Goal: Task Accomplishment & Management: Use online tool/utility

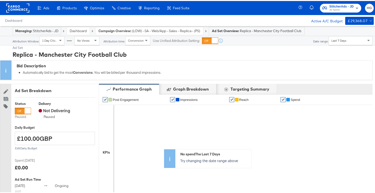
click at [131, 30] on strong "Campaign Overview:" at bounding box center [114, 30] width 33 height 5
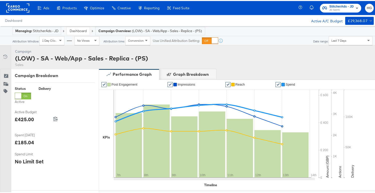
click at [78, 27] on div "Dashboard" at bounding box center [78, 30] width 23 height 8
click at [79, 30] on link "Dashboard" at bounding box center [78, 30] width 17 height 5
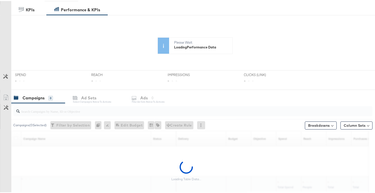
scroll to position [130, 0]
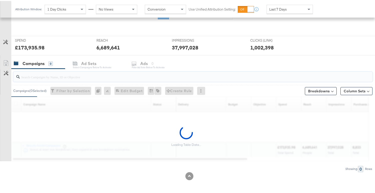
click at [37, 77] on input "search" at bounding box center [180, 74] width 321 height 10
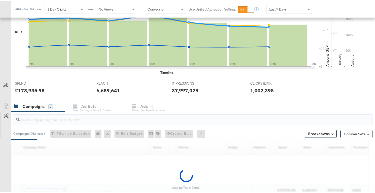
scroll to position [172, 0]
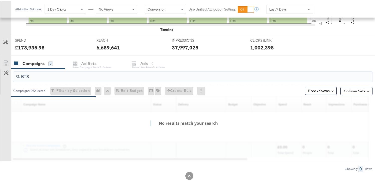
type input "BTS"
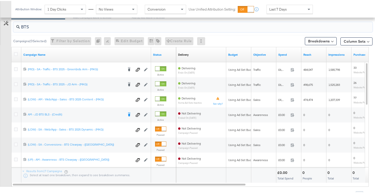
scroll to position [223, 0]
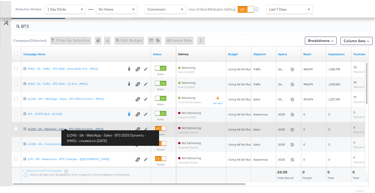
click at [78, 128] on div "(LOW) - SA - Web/App - Sales - BTS 2025 Dynamic - (MKG) (LOW) - SA - Web/App - …" at bounding box center [80, 128] width 105 height 4
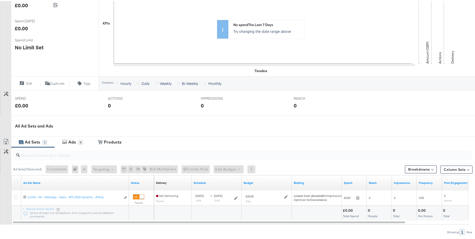
scroll to position [125, 0]
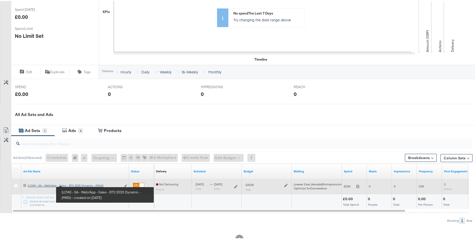
click at [75, 184] on div "(LOW) - SA - Web/App - Sales - BTS 2025 Dynamic - (MKG) (LOW) - SA - Web/App - …" at bounding box center [74, 185] width 93 height 4
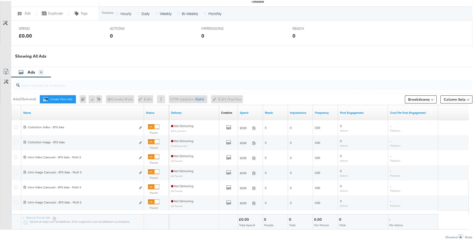
scroll to position [229, 0]
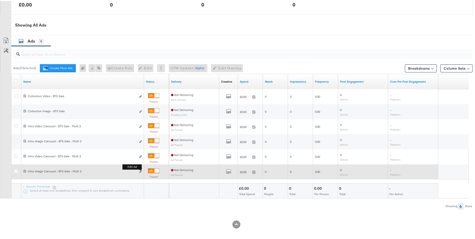
click at [140, 169] on b "Edit ad" at bounding box center [132, 165] width 19 height 5
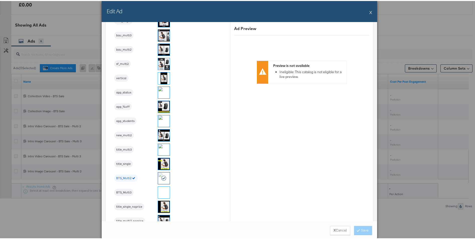
scroll to position [651, 0]
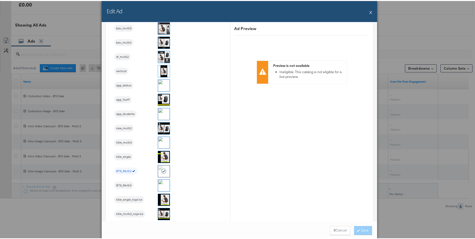
click at [370, 10] on button "X" at bounding box center [371, 11] width 3 height 10
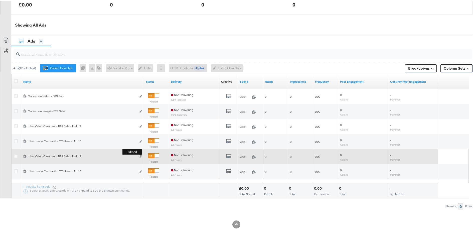
click at [142, 155] on button "Edit ad" at bounding box center [140, 155] width 3 height 5
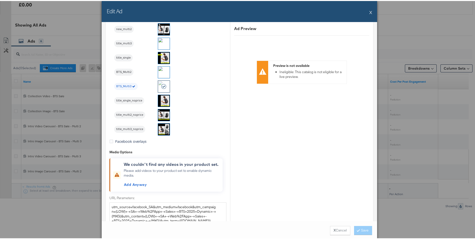
scroll to position [777, 0]
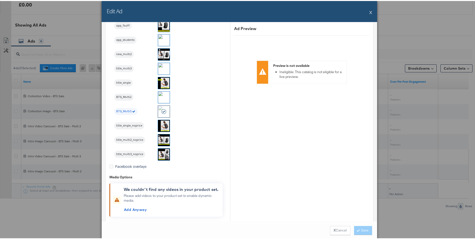
click at [367, 10] on div "Edit Ad X" at bounding box center [240, 10] width 276 height 21
click at [368, 11] on div "Edit Ad X" at bounding box center [240, 10] width 276 height 21
click at [370, 12] on button "X" at bounding box center [371, 11] width 3 height 10
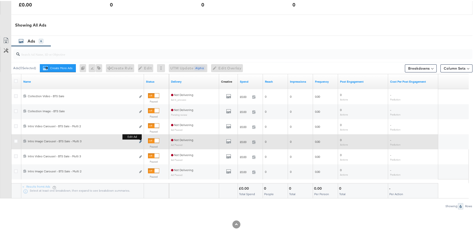
click at [142, 141] on icon "link" at bounding box center [140, 140] width 3 height 3
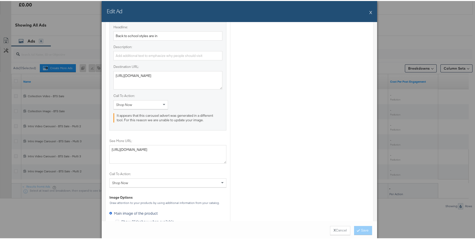
scroll to position [550, 0]
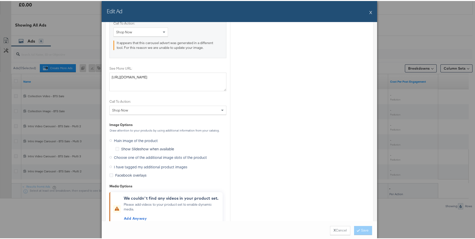
click at [127, 163] on span "I have tagged my additional product images" at bounding box center [150, 165] width 73 height 5
click at [0, 0] on input "I have tagged my additional product images" at bounding box center [0, 0] width 0 height 0
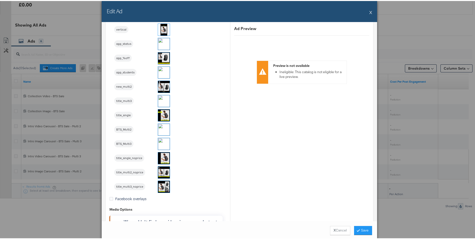
scroll to position [729, 0]
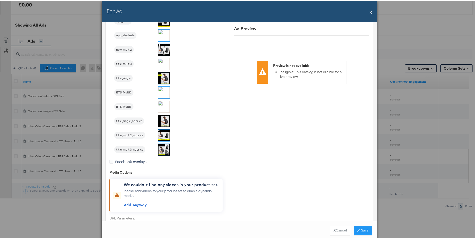
click at [162, 105] on img at bounding box center [164, 106] width 12 height 12
click at [363, 228] on button "Save" at bounding box center [363, 229] width 18 height 9
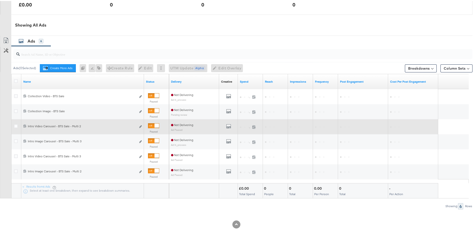
click at [142, 124] on div "120233136469910215 Intro Video Carousel - BTS Sale - Multi 2 Intro Video Carous…" at bounding box center [82, 125] width 123 height 9
click at [141, 126] on icon "link" at bounding box center [140, 125] width 3 height 3
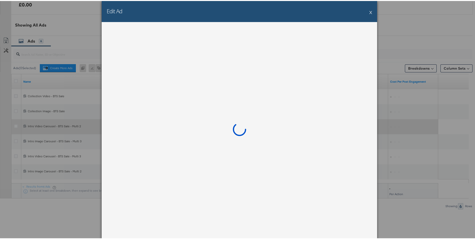
click at [141, 126] on div at bounding box center [240, 130] width 276 height 218
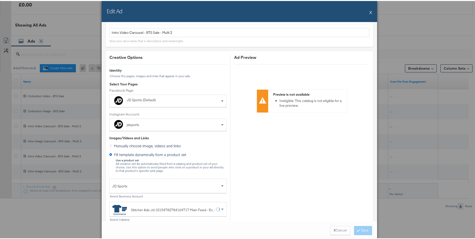
scroll to position [0, 0]
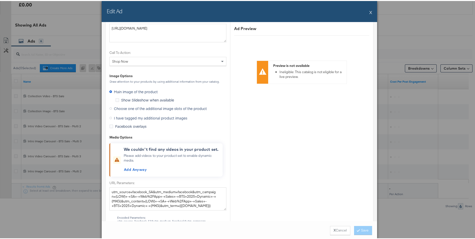
click at [130, 114] on label "I have tagged my additional product images" at bounding box center [149, 117] width 80 height 8
click at [0, 0] on input "I have tagged my additional product images" at bounding box center [0, 0] width 0 height 0
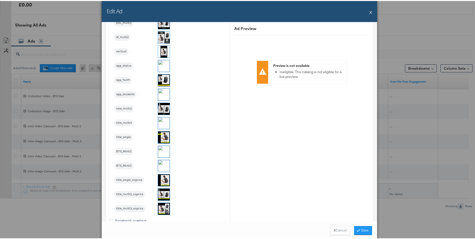
scroll to position [755, 0]
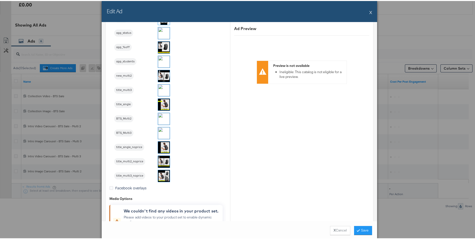
click at [161, 118] on img at bounding box center [164, 118] width 12 height 12
click at [358, 229] on button "Save" at bounding box center [363, 229] width 18 height 9
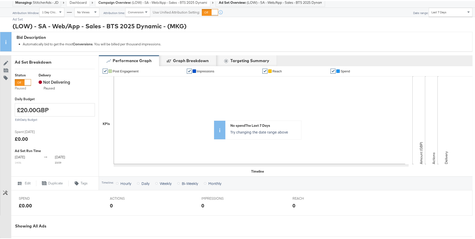
scroll to position [4, 0]
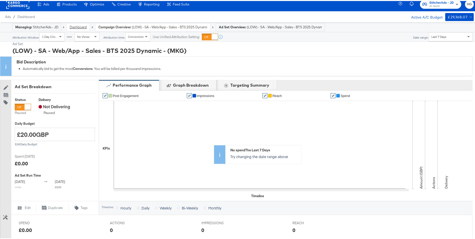
click at [76, 25] on link "Dashboard" at bounding box center [78, 26] width 17 height 5
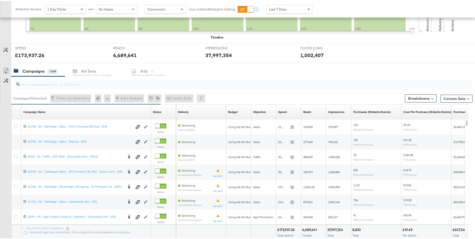
scroll to position [151, 0]
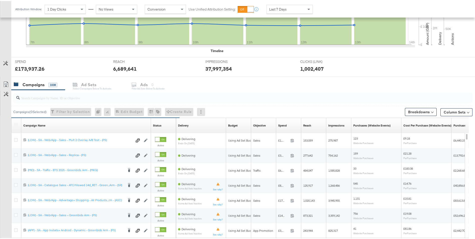
click at [39, 98] on input "search" at bounding box center [225, 95] width 411 height 10
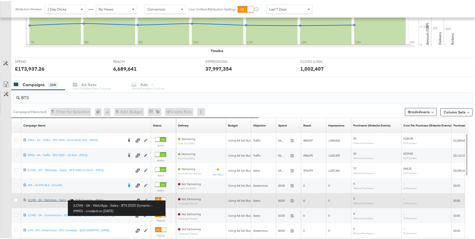
type input "BTS"
click at [87, 197] on div "(LOW) - SA - Web/App - Sales - BTS 2025 Dynamic - (MKG) (LOW) - SA - Web/App - …" at bounding box center [80, 199] width 105 height 4
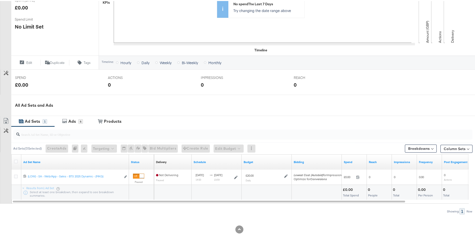
scroll to position [140, 0]
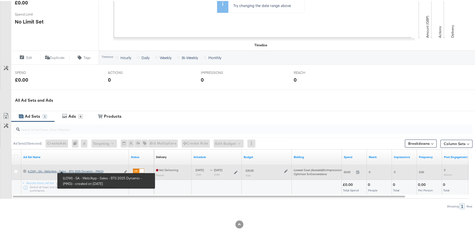
click at [76, 170] on div "(LOW) - SA - Web/App - Sales - BTS 2025 Dynamic - (MKG) (LOW) - SA - Web/App - …" at bounding box center [74, 170] width 93 height 4
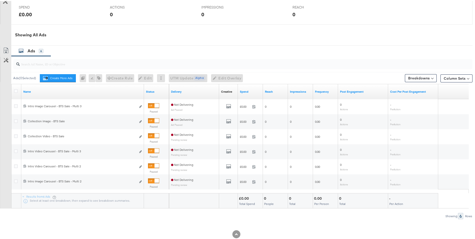
scroll to position [234, 0]
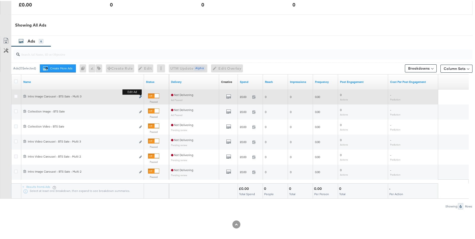
click at [141, 96] on icon "link" at bounding box center [140, 95] width 3 height 3
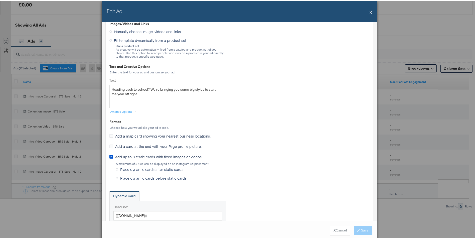
scroll to position [75, 0]
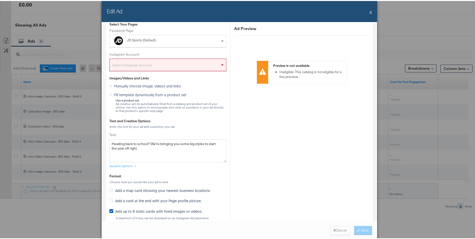
click at [171, 67] on div "Select Instagram account" at bounding box center [168, 65] width 117 height 10
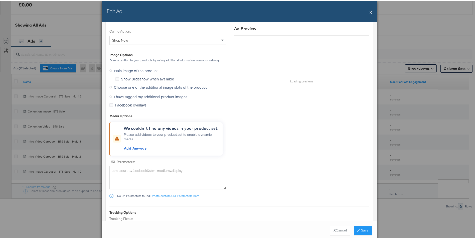
scroll to position [551, 0]
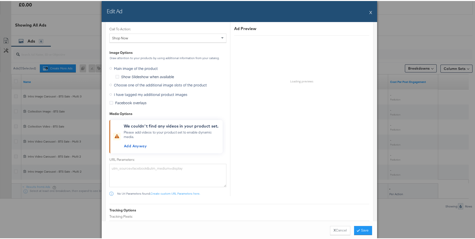
click at [109, 93] on icon at bounding box center [110, 93] width 3 height 3
click at [0, 0] on input "I have tagged my additional product images" at bounding box center [0, 0] width 0 height 0
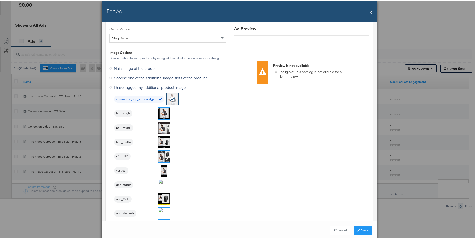
click at [162, 127] on img at bounding box center [164, 127] width 12 height 12
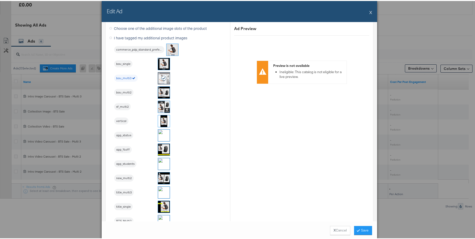
scroll to position [677, 0]
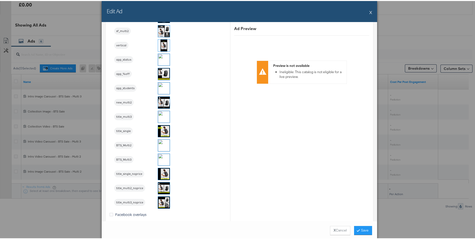
click at [163, 154] on img at bounding box center [164, 159] width 12 height 12
click at [363, 229] on button "Save" at bounding box center [363, 229] width 18 height 9
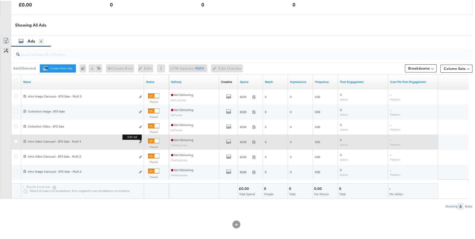
click at [139, 141] on button "Edit ad" at bounding box center [140, 141] width 3 height 5
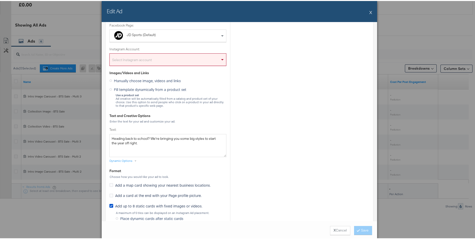
scroll to position [50, 0]
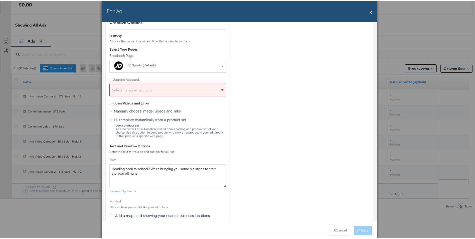
click at [141, 87] on div "Select Instagram account" at bounding box center [168, 90] width 117 height 10
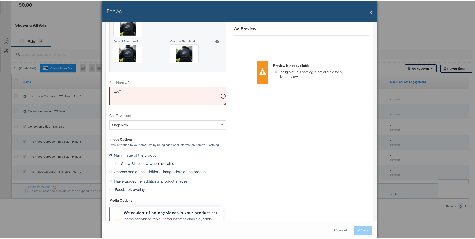
scroll to position [576, 0]
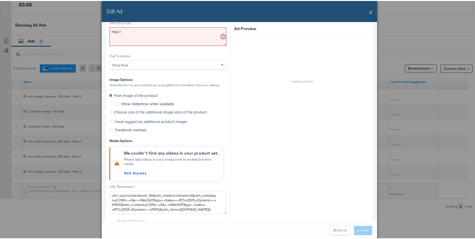
click at [114, 121] on span "I have tagged my additional product images" at bounding box center [150, 120] width 73 height 5
click at [0, 0] on input "I have tagged my additional product images" at bounding box center [0, 0] width 0 height 0
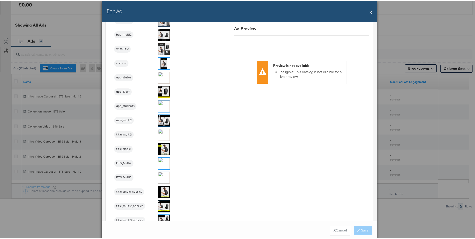
scroll to position [727, 0]
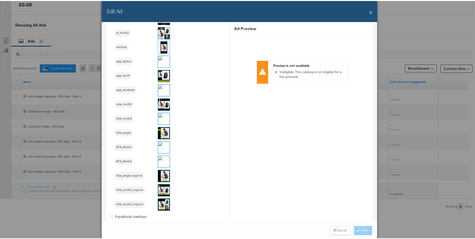
click at [162, 158] on img at bounding box center [164, 161] width 12 height 12
click at [362, 229] on div "X Cancel Save" at bounding box center [240, 229] width 276 height 19
drag, startPoint x: 369, startPoint y: 10, endPoint x: 101, endPoint y: 133, distance: 294.3
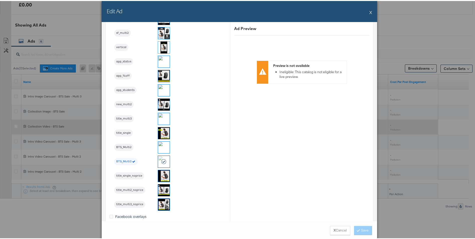
click at [370, 10] on button "X" at bounding box center [371, 11] width 3 height 10
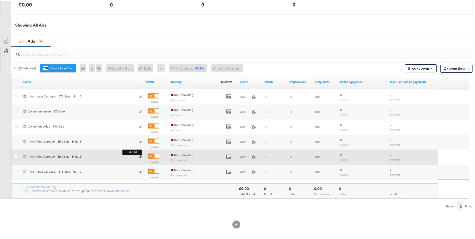
click at [140, 155] on icon "link" at bounding box center [140, 156] width 3 height 3
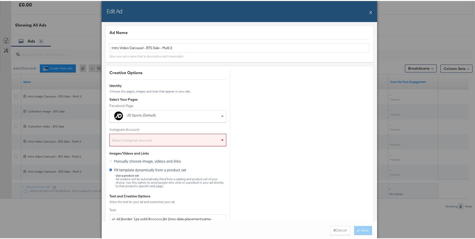
click at [142, 140] on div "Select Instagram account" at bounding box center [168, 140] width 117 height 10
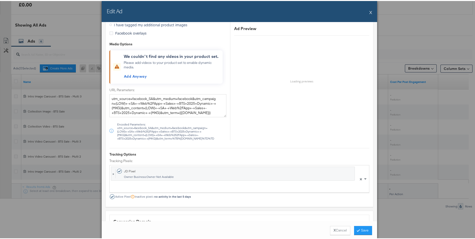
scroll to position [626, 0]
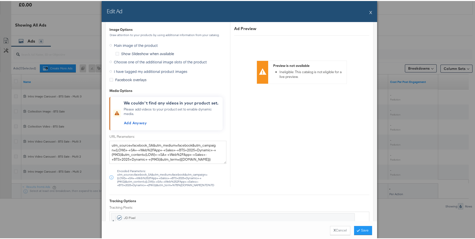
click at [109, 69] on label "I have tagged my additional product images" at bounding box center [149, 71] width 80 height 8
click at [0, 0] on input "I have tagged my additional product images" at bounding box center [0, 0] width 0 height 0
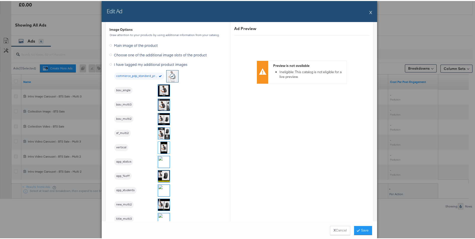
click at [109, 71] on div "I have tagged my additional product images commerce_pdp_standard_preferred bau_…" at bounding box center [167, 185] width 117 height 250
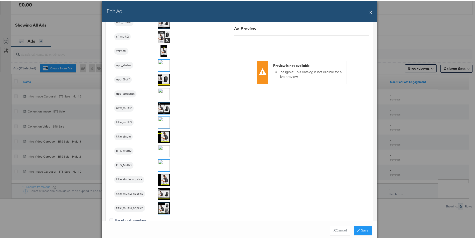
scroll to position [777, 0]
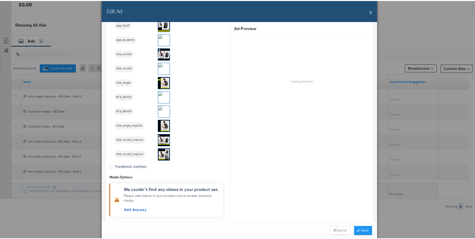
click at [163, 94] on img at bounding box center [164, 96] width 12 height 12
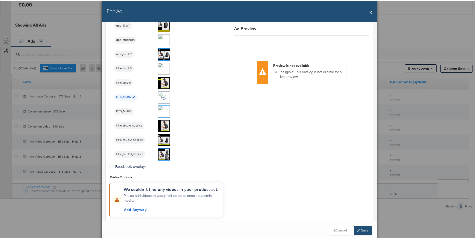
click at [365, 226] on button "Save" at bounding box center [363, 229] width 18 height 9
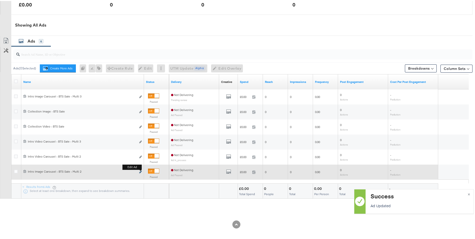
click at [140, 171] on icon "link" at bounding box center [140, 171] width 3 height 3
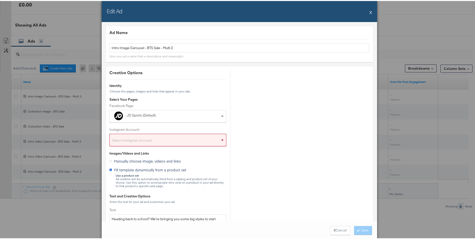
click at [147, 142] on div "Select Instagram account" at bounding box center [168, 140] width 117 height 10
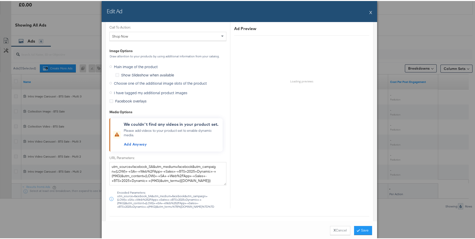
scroll to position [547, 0]
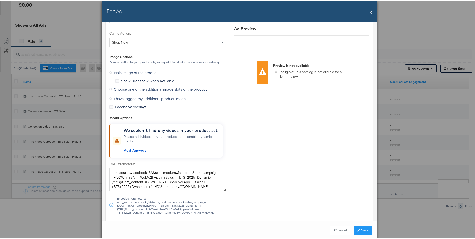
click at [109, 99] on icon at bounding box center [110, 97] width 3 height 3
click at [0, 0] on input "I have tagged my additional product images" at bounding box center [0, 0] width 0 height 0
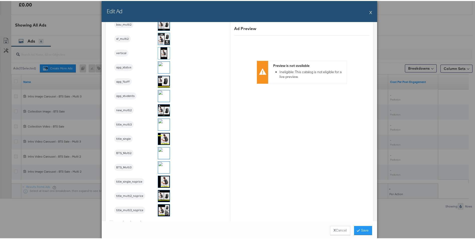
scroll to position [722, 0]
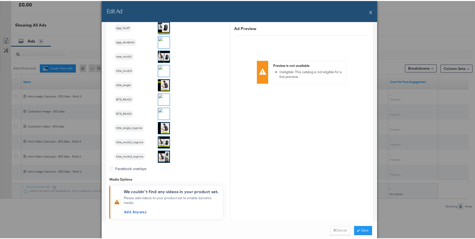
click at [165, 99] on img at bounding box center [164, 99] width 12 height 12
click at [362, 228] on button "Save" at bounding box center [363, 229] width 18 height 9
